Goal: Transaction & Acquisition: Book appointment/travel/reservation

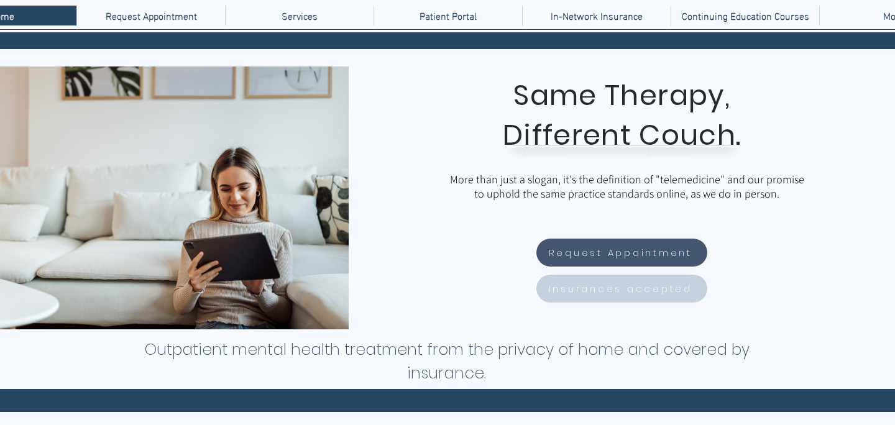
click at [616, 290] on span "Insurances accepted" at bounding box center [621, 289] width 144 height 14
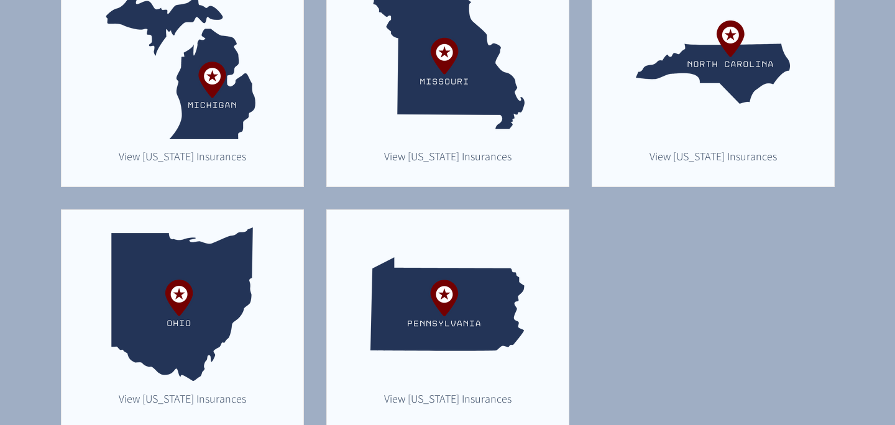
scroll to position [909, 0]
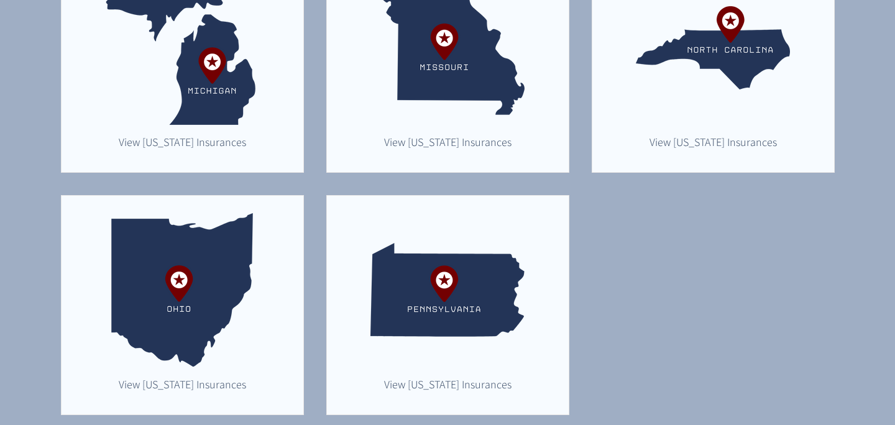
click at [446, 321] on img "main content" at bounding box center [447, 290] width 154 height 154
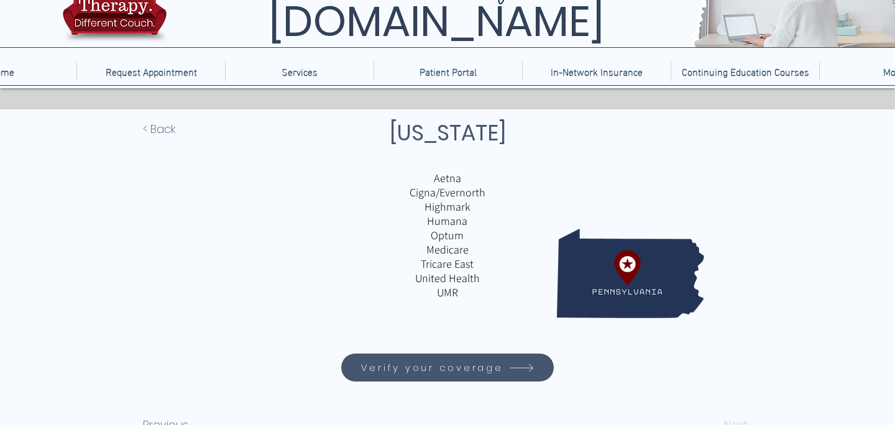
click at [447, 375] on span "Verify your coverage" at bounding box center [432, 368] width 142 height 14
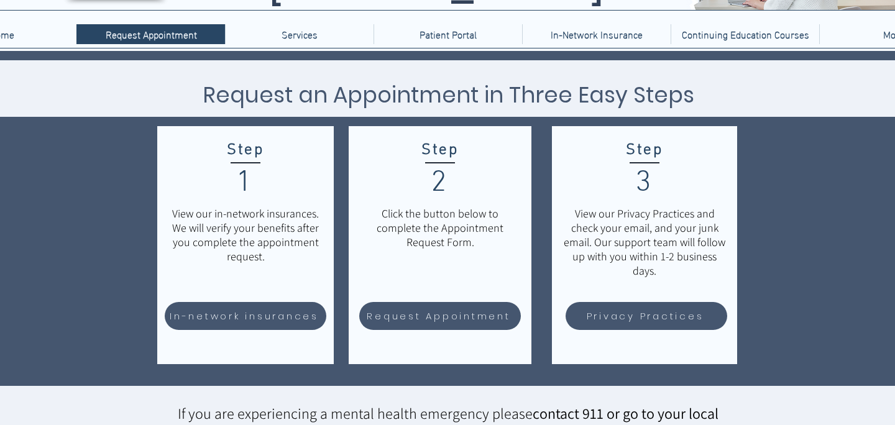
scroll to position [110, 0]
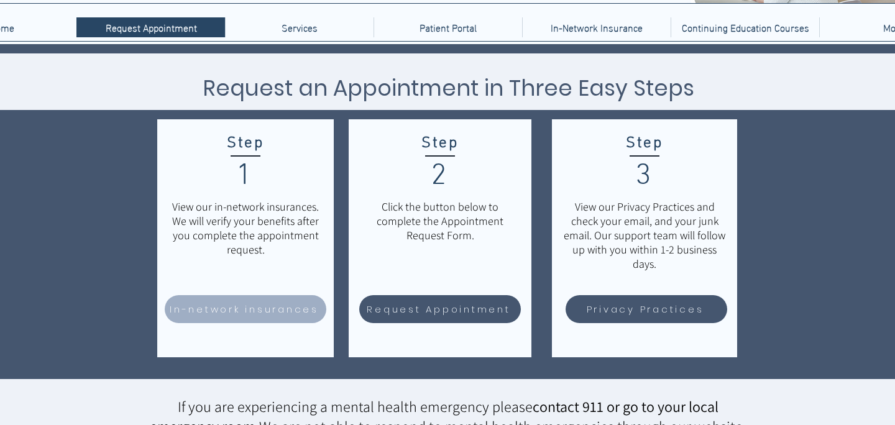
click at [255, 310] on span "In-network insurances" at bounding box center [244, 309] width 149 height 14
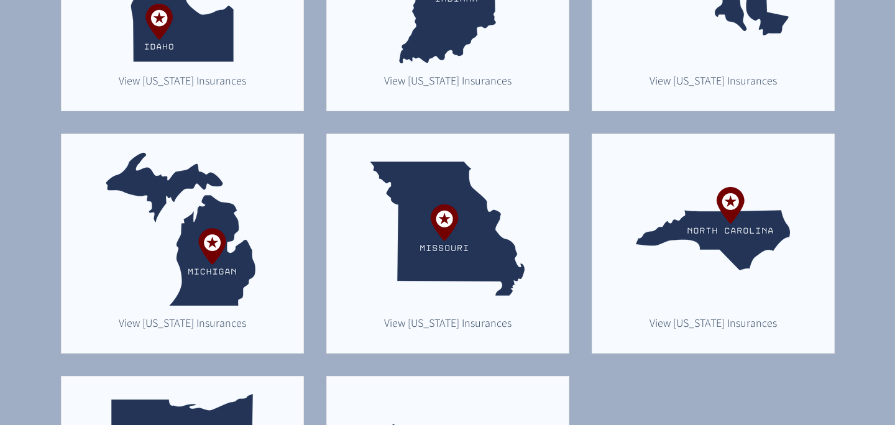
scroll to position [985, 0]
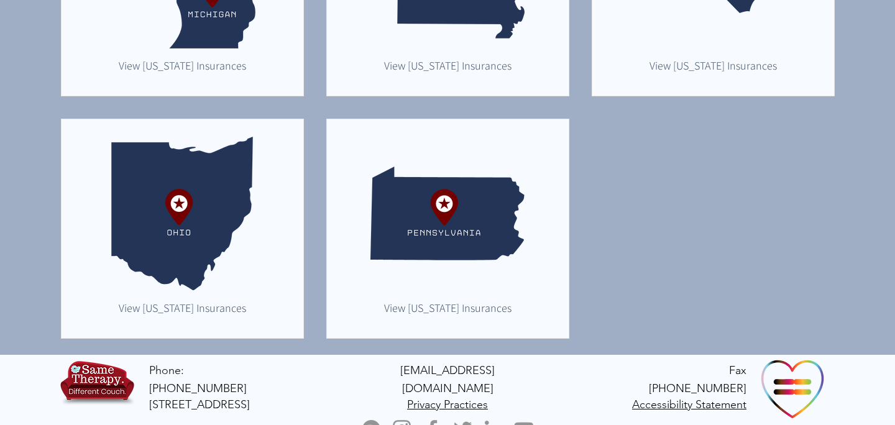
click at [479, 233] on img "main content" at bounding box center [447, 214] width 154 height 154
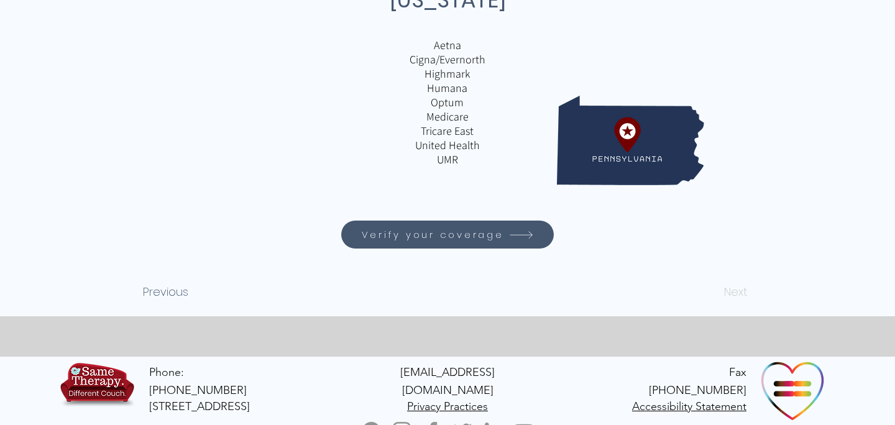
scroll to position [201, 0]
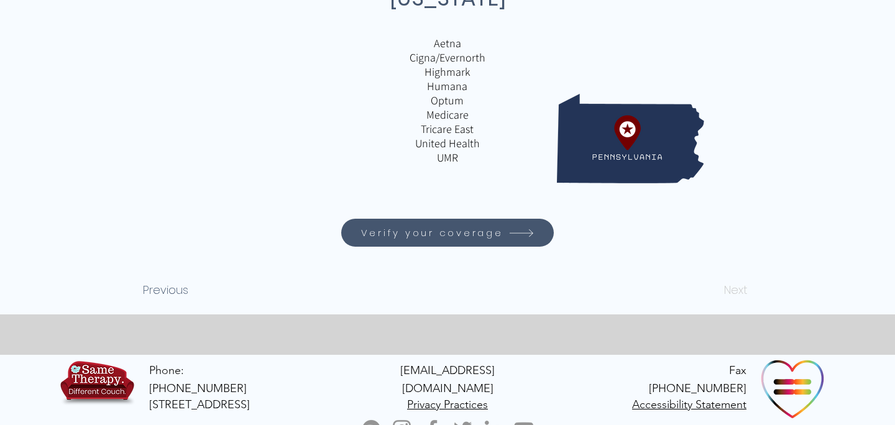
click at [477, 234] on span "Verify your coverage" at bounding box center [432, 233] width 142 height 14
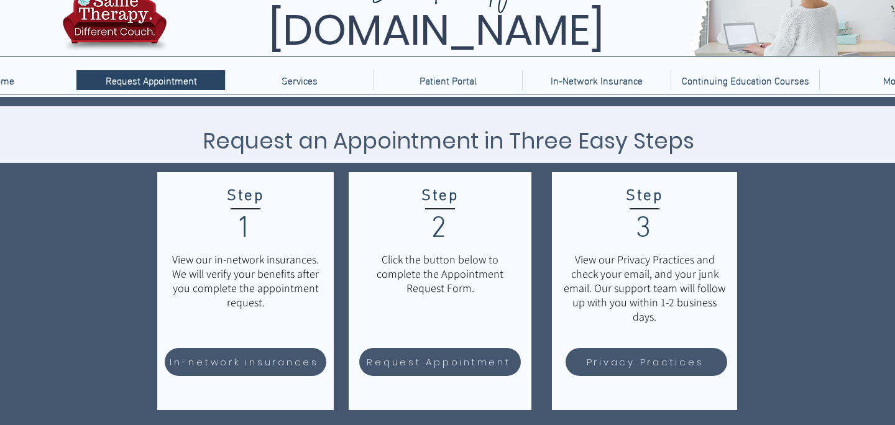
scroll to position [84, 0]
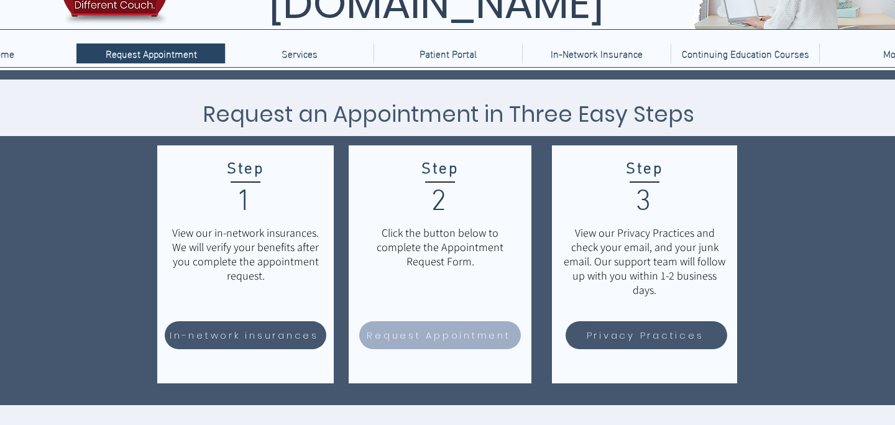
click at [450, 342] on span "Request Appointment" at bounding box center [439, 335] width 144 height 14
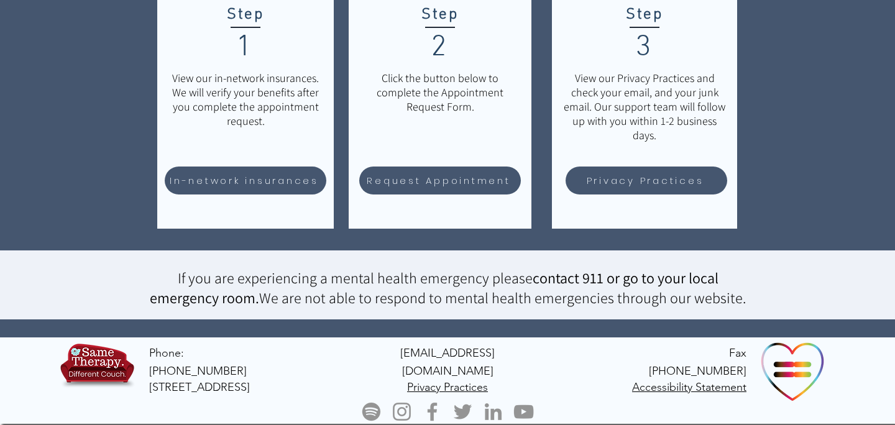
scroll to position [66, 0]
